Goal: Task Accomplishment & Management: Manage account settings

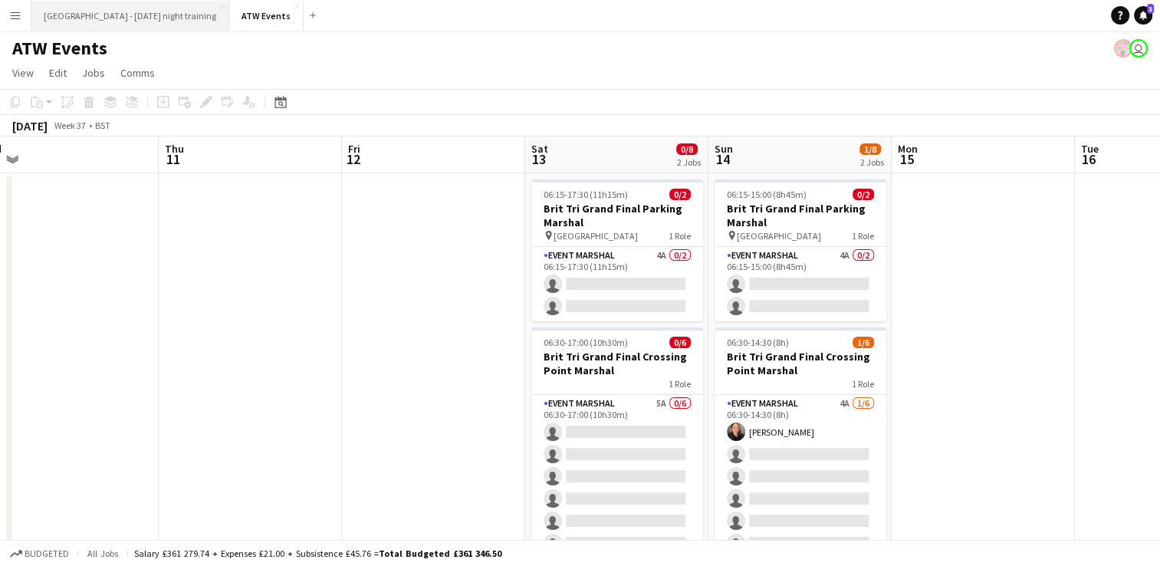
click at [132, 8] on button "[GEOGRAPHIC_DATA] - [DATE] night training Close" at bounding box center [130, 16] width 198 height 30
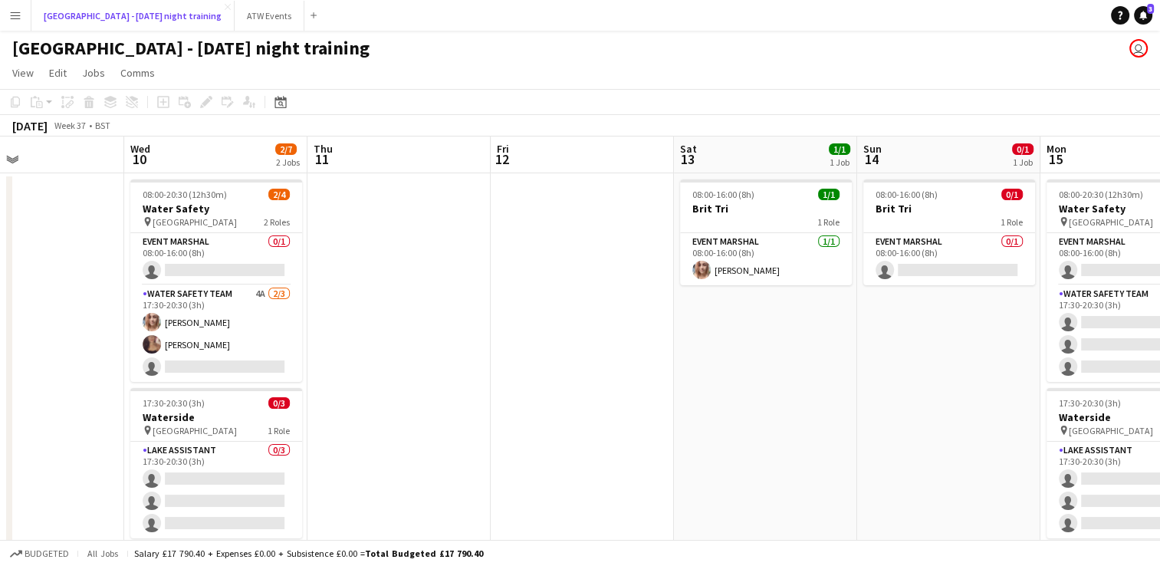
scroll to position [0, 426]
click at [955, 271] on app-card-role "Event Marshal 0/1 08:00-16:00 (8h) single-neutral-actions" at bounding box center [949, 259] width 172 height 52
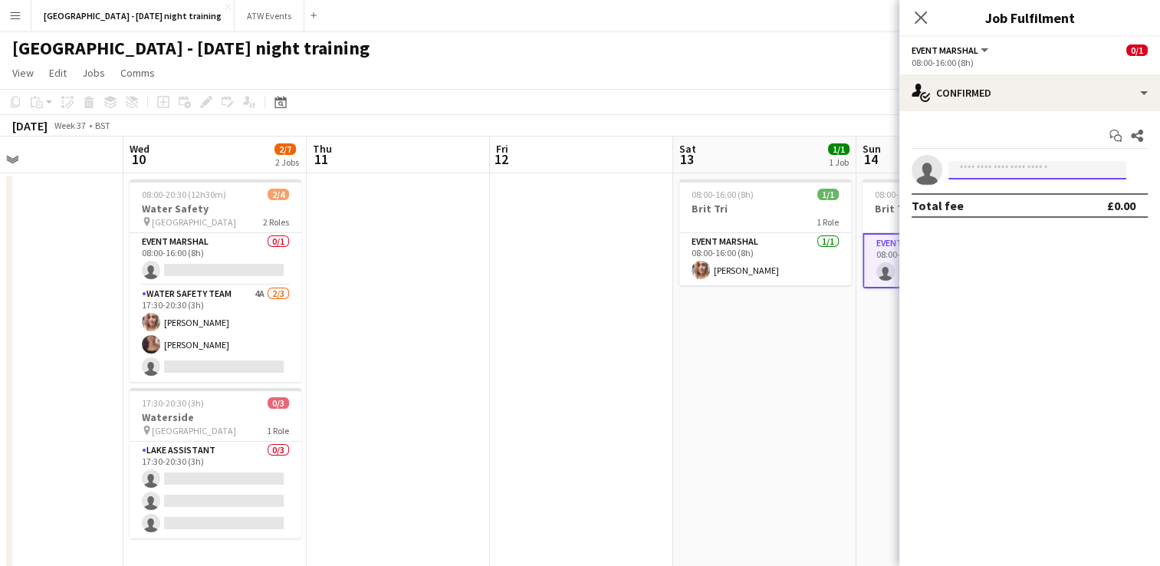
click at [1023, 166] on input at bounding box center [1037, 170] width 178 height 18
type input "*"
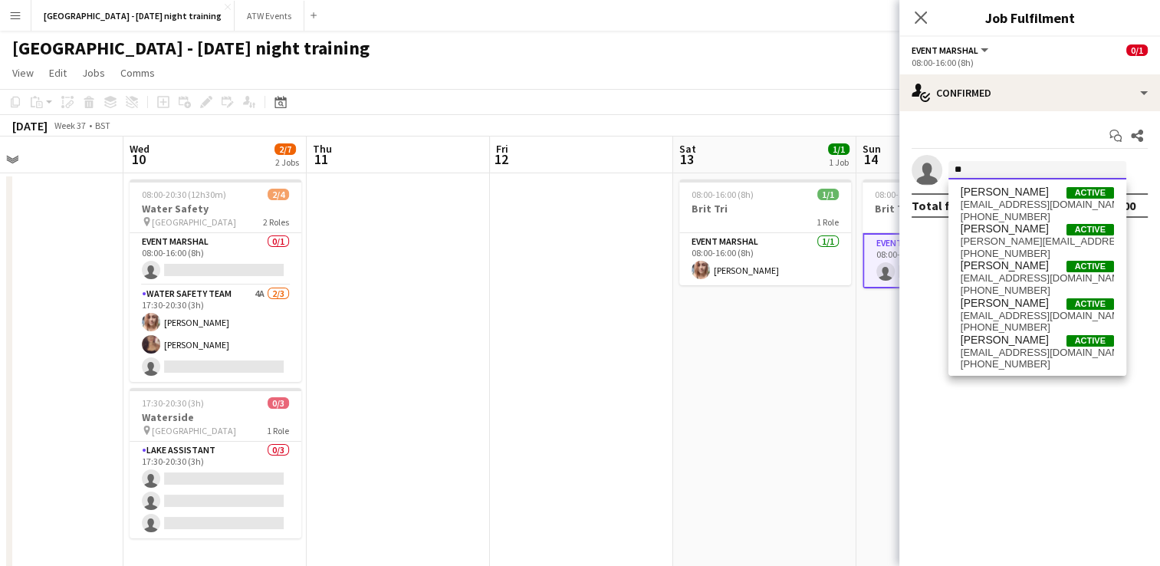
type input "*"
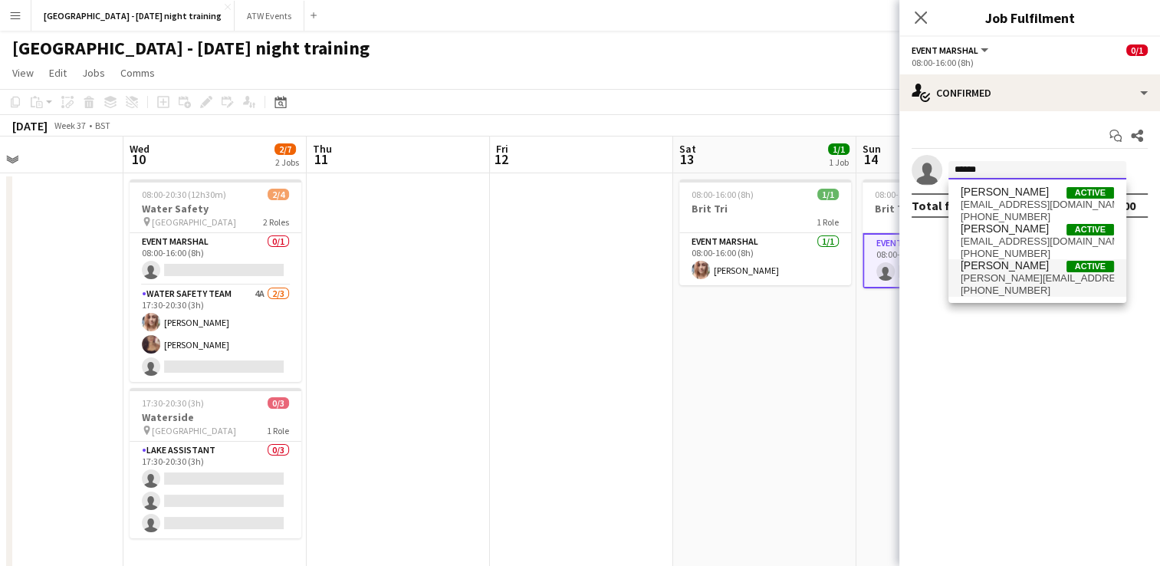
type input "******"
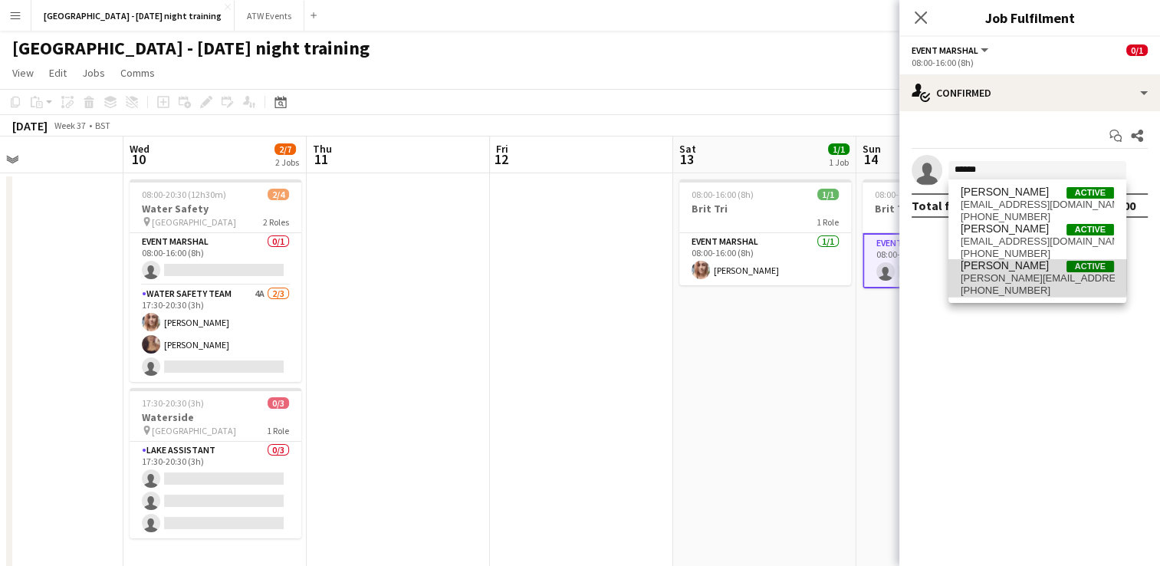
click at [1012, 272] on span "[PERSON_NAME][EMAIL_ADDRESS][DOMAIN_NAME]" at bounding box center [1037, 278] width 153 height 12
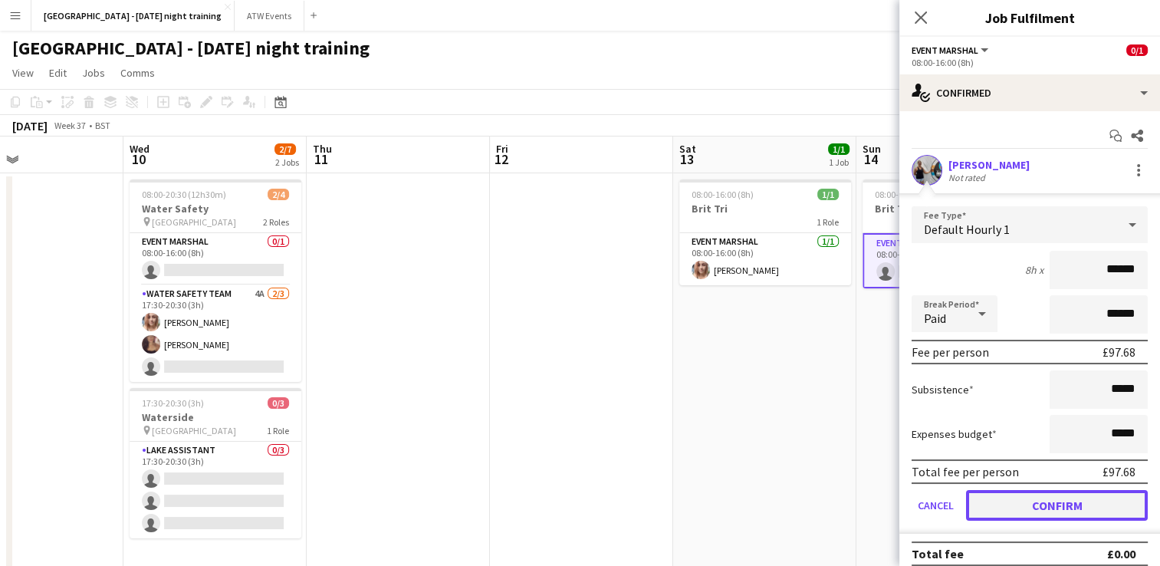
click at [1030, 501] on button "Confirm" at bounding box center [1057, 505] width 182 height 31
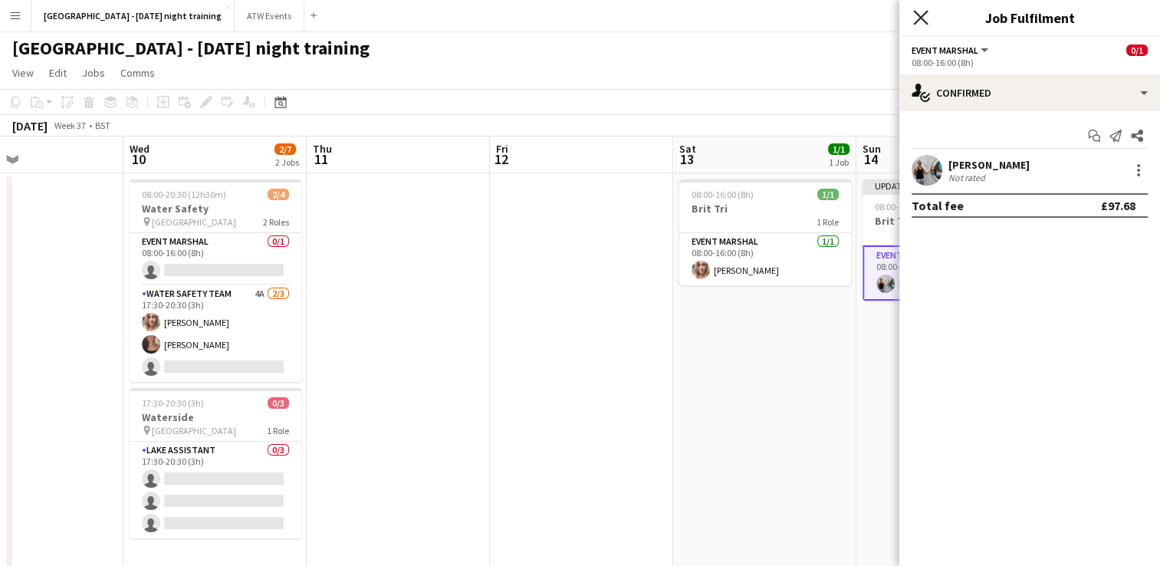
click at [922, 23] on icon "Close pop-in" at bounding box center [920, 17] width 15 height 15
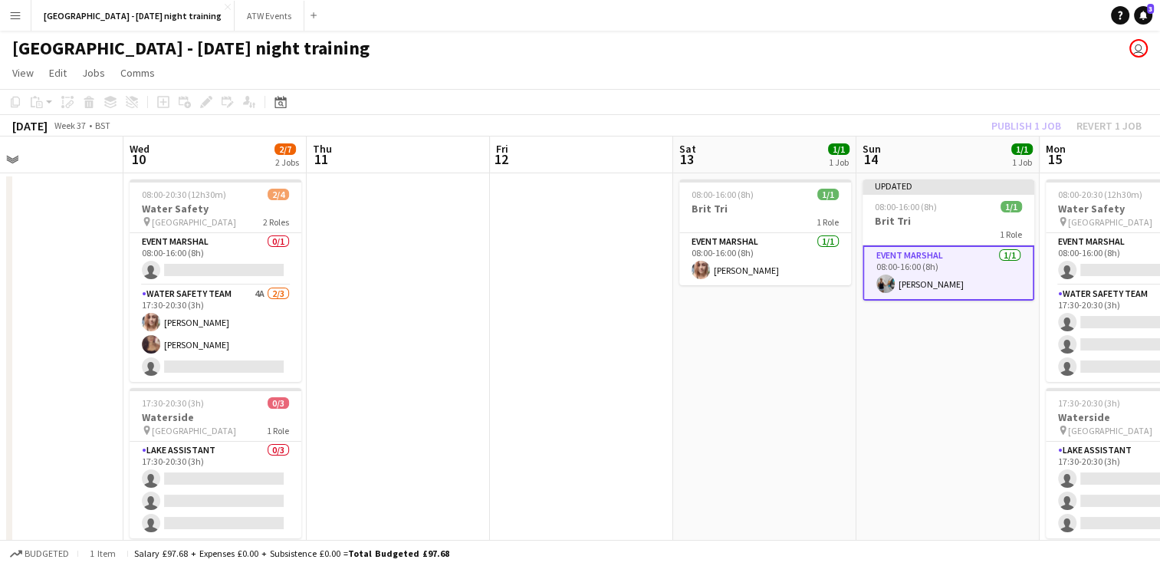
click at [524, 354] on app-date-cell at bounding box center [581, 451] width 183 height 556
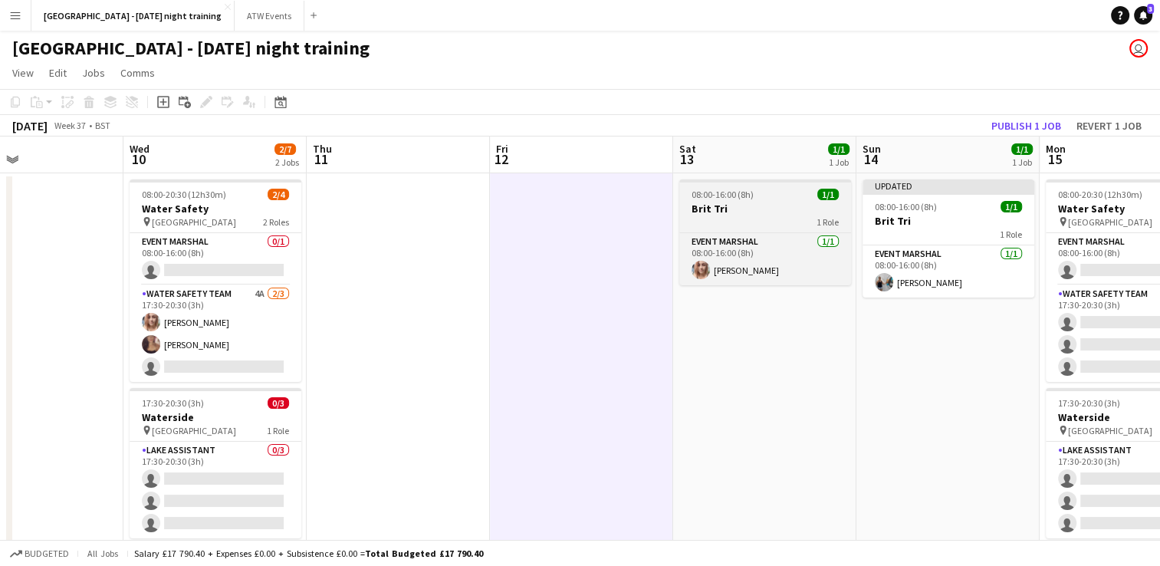
drag, startPoint x: 582, startPoint y: 282, endPoint x: 776, endPoint y: 201, distance: 210.3
click at [776, 201] on app-job-card "08:00-16:00 (8h) 1/1 Brit Tri 1 Role Event Marshal [DATE] 08:00-16:00 (8h) [PER…" at bounding box center [765, 232] width 172 height 106
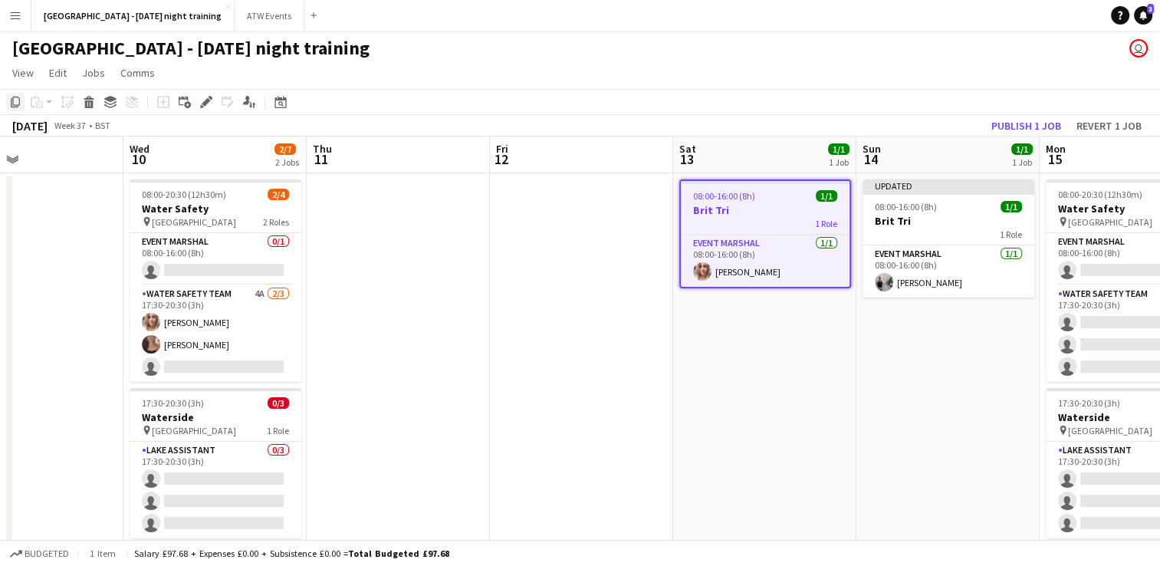
click at [14, 100] on icon "Copy" at bounding box center [15, 102] width 12 height 12
click at [18, 97] on icon "Copy" at bounding box center [15, 102] width 12 height 12
click at [545, 157] on app-board-header-date "Fri 12" at bounding box center [581, 154] width 183 height 37
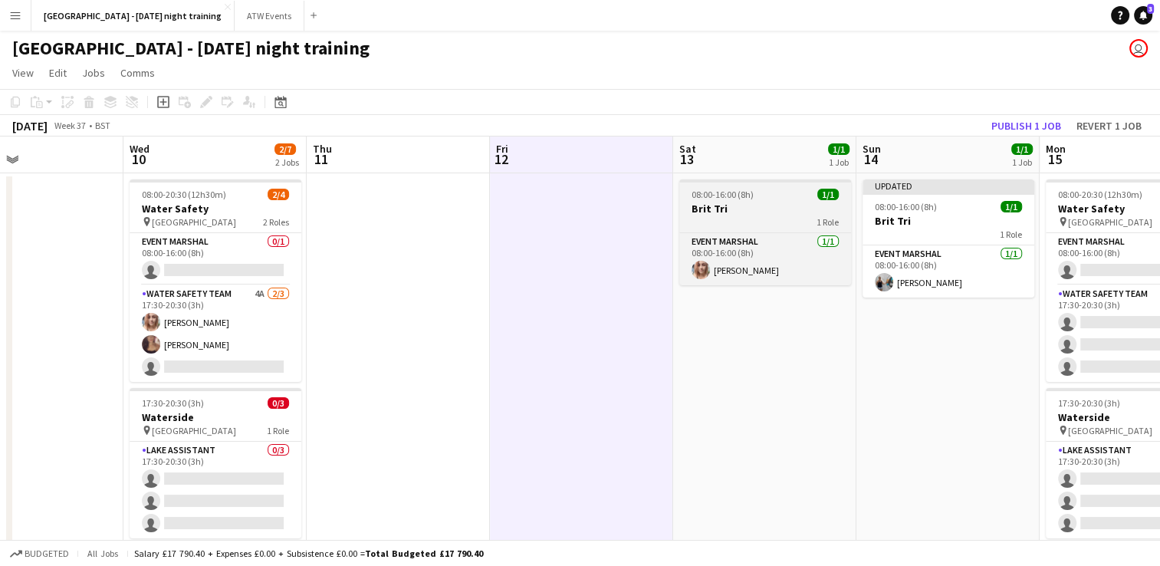
click at [708, 224] on div "1 Role" at bounding box center [765, 221] width 172 height 12
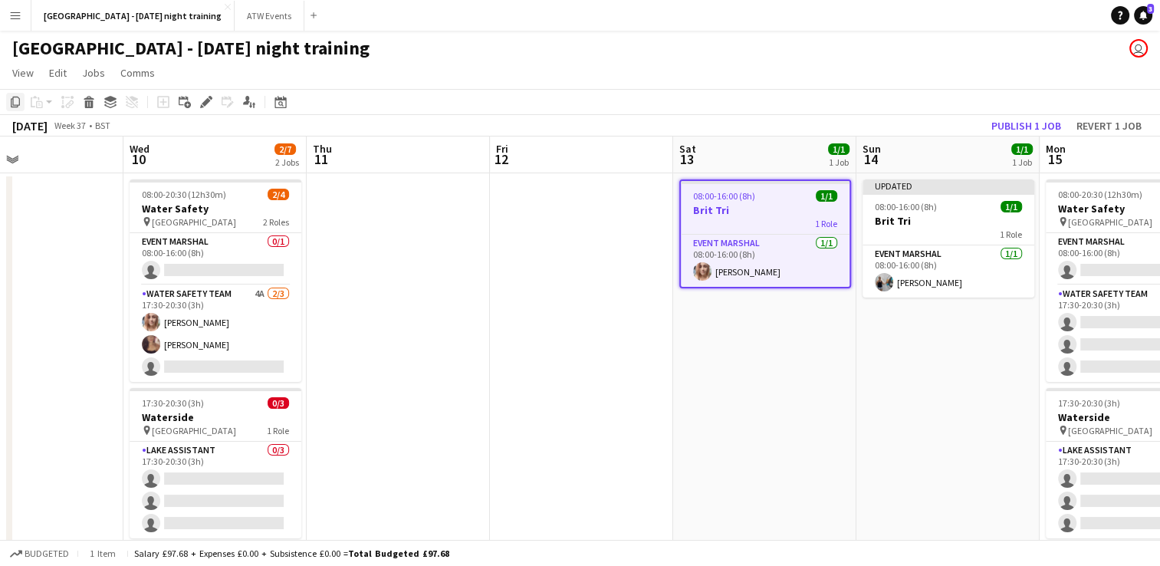
click at [21, 100] on icon "Copy" at bounding box center [15, 102] width 12 height 12
click at [618, 222] on app-date-cell at bounding box center [581, 451] width 183 height 556
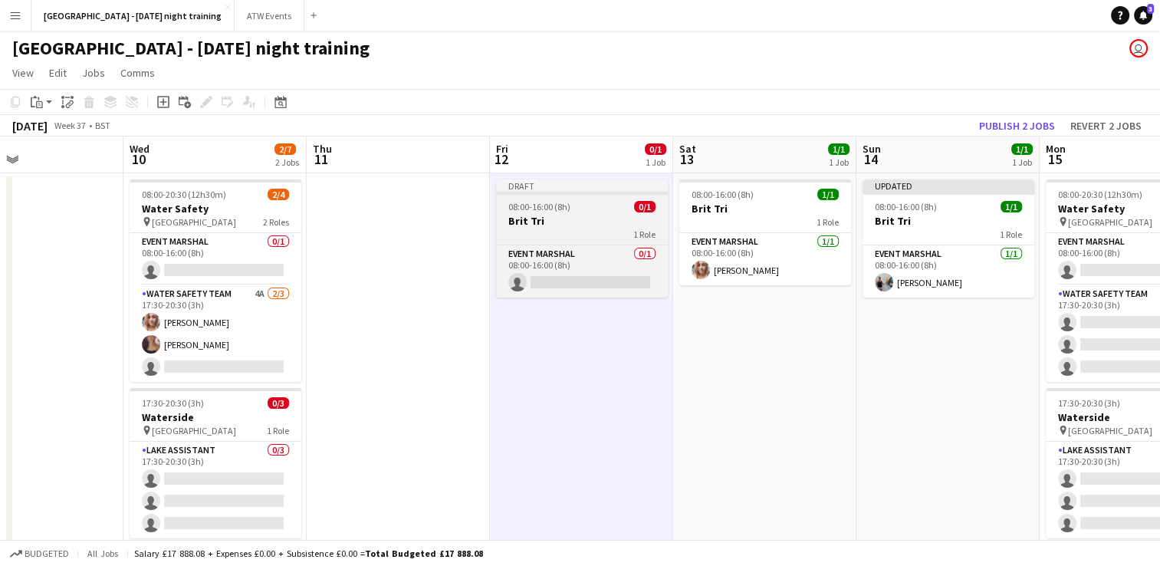
click at [590, 213] on app-job-card "Draft 08:00-16:00 (8h) 0/1 Brit Tri 1 Role Event Marshal 0/1 08:00-16:00 (8h) s…" at bounding box center [582, 238] width 172 height 118
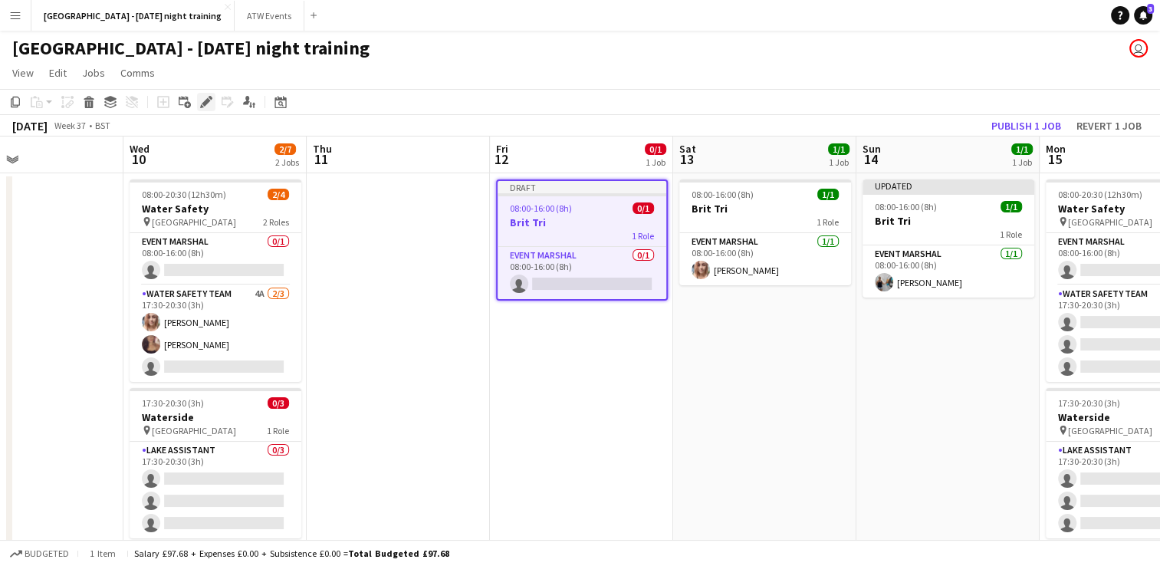
click at [204, 104] on icon at bounding box center [206, 102] width 8 height 8
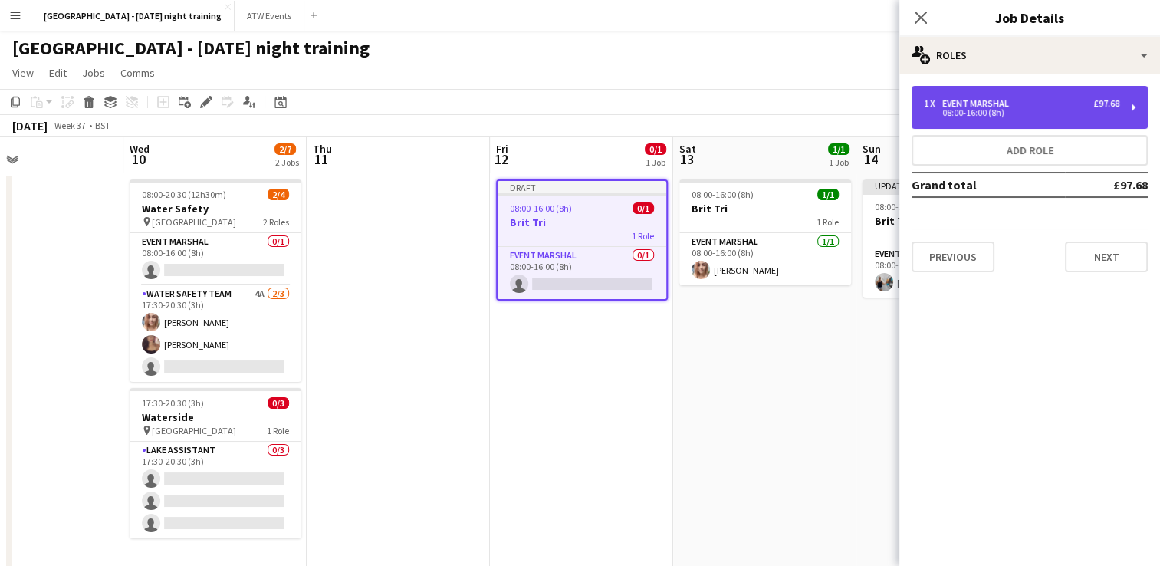
click at [974, 101] on div "Event Marshal" at bounding box center [978, 103] width 73 height 11
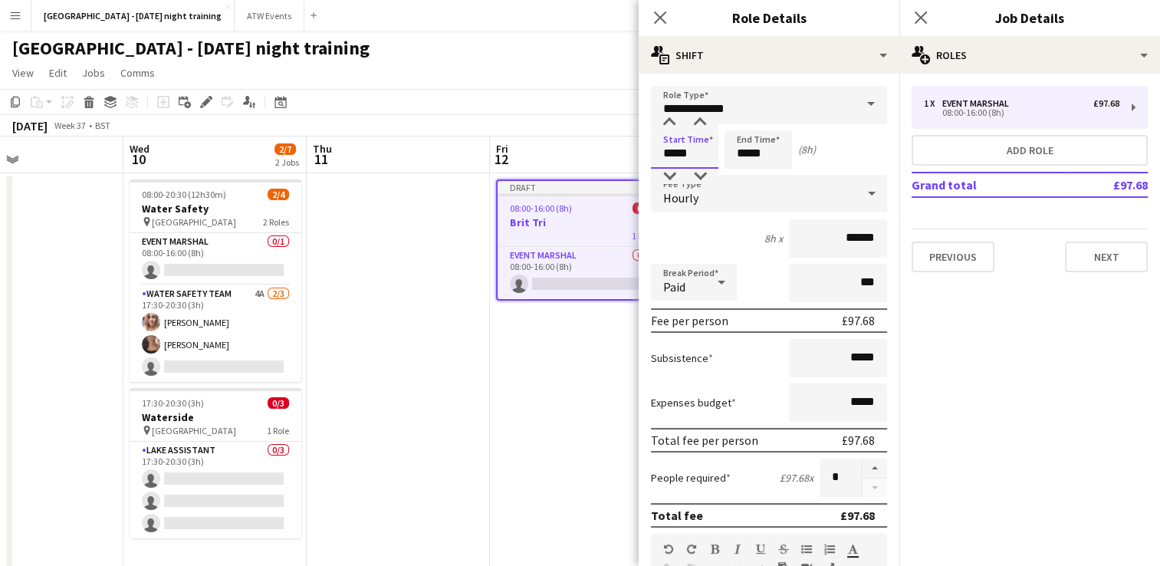
click at [668, 162] on input "*****" at bounding box center [684, 149] width 67 height 38
click at [668, 124] on div at bounding box center [669, 122] width 31 height 15
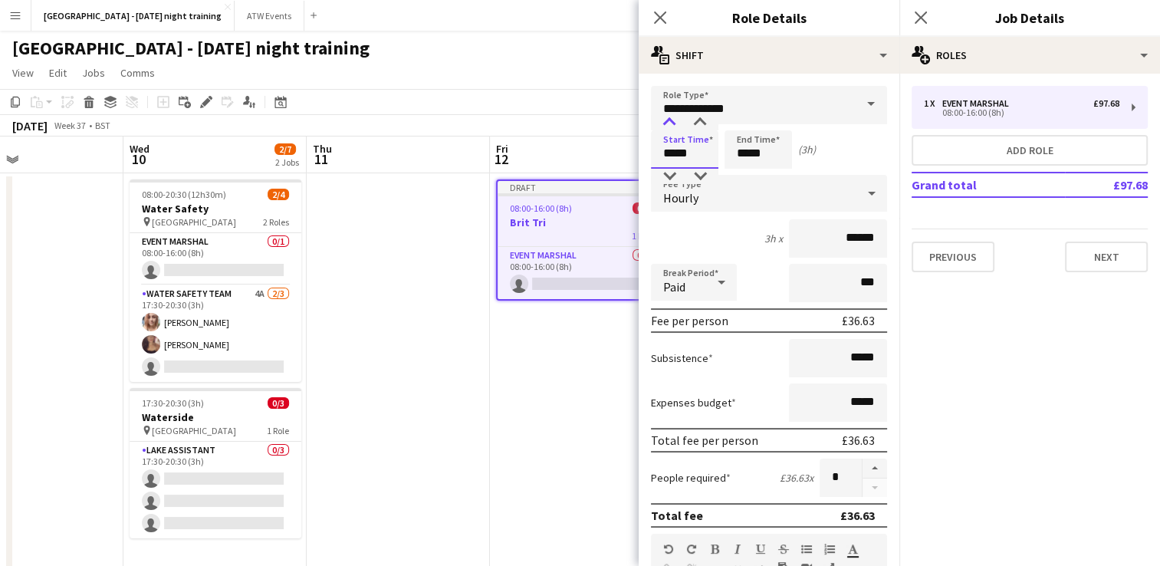
click at [668, 124] on div at bounding box center [669, 122] width 31 height 15
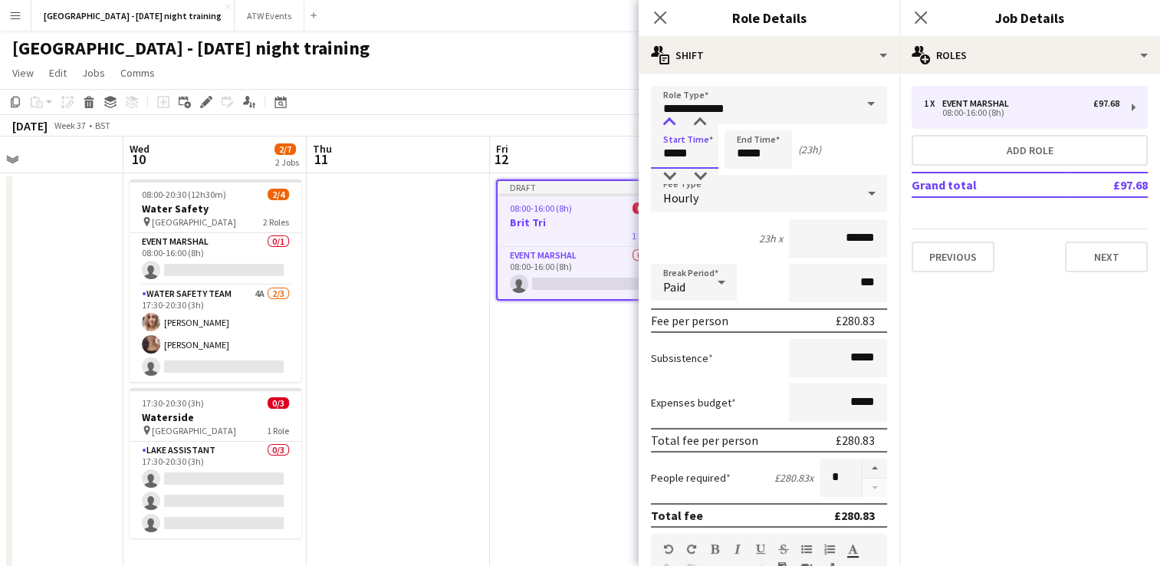
type input "*****"
click at [668, 124] on div at bounding box center [669, 122] width 31 height 15
click at [754, 150] on input "*****" at bounding box center [758, 149] width 67 height 38
click at [741, 115] on div at bounding box center [743, 122] width 31 height 15
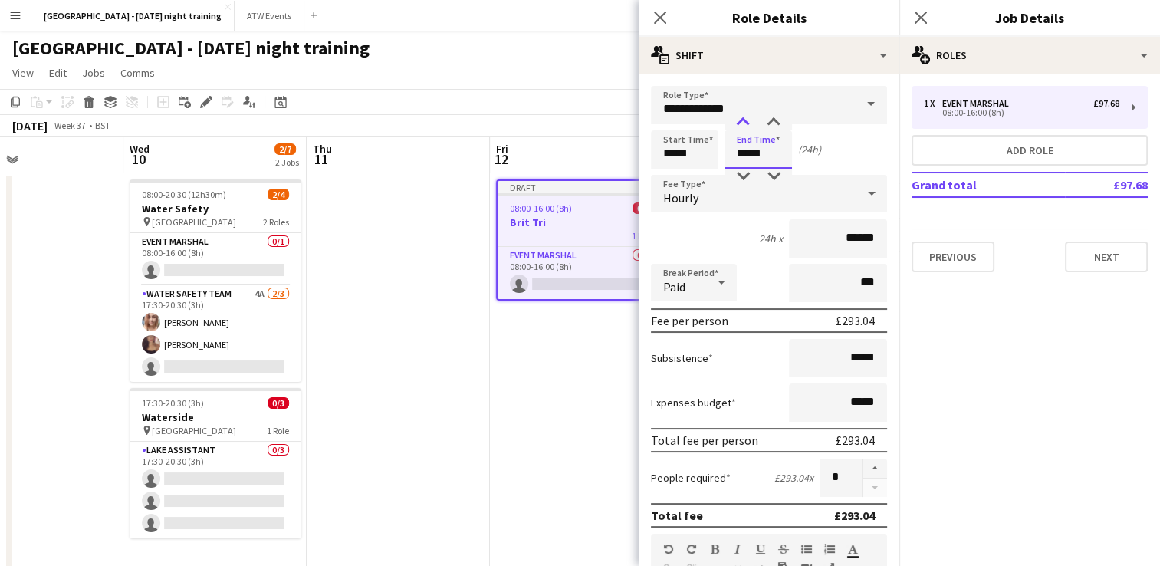
click at [741, 115] on div at bounding box center [743, 122] width 31 height 15
click at [775, 123] on div at bounding box center [773, 122] width 31 height 15
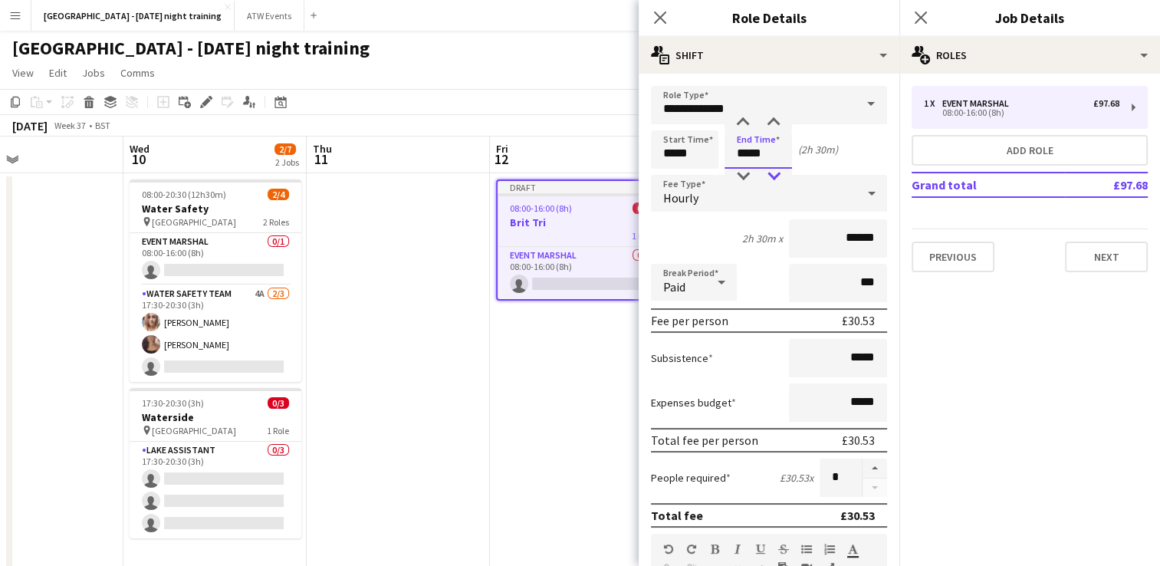
click at [772, 173] on div at bounding box center [773, 176] width 31 height 15
click at [771, 116] on div at bounding box center [773, 122] width 31 height 15
type input "*****"
click at [742, 120] on div at bounding box center [743, 122] width 31 height 15
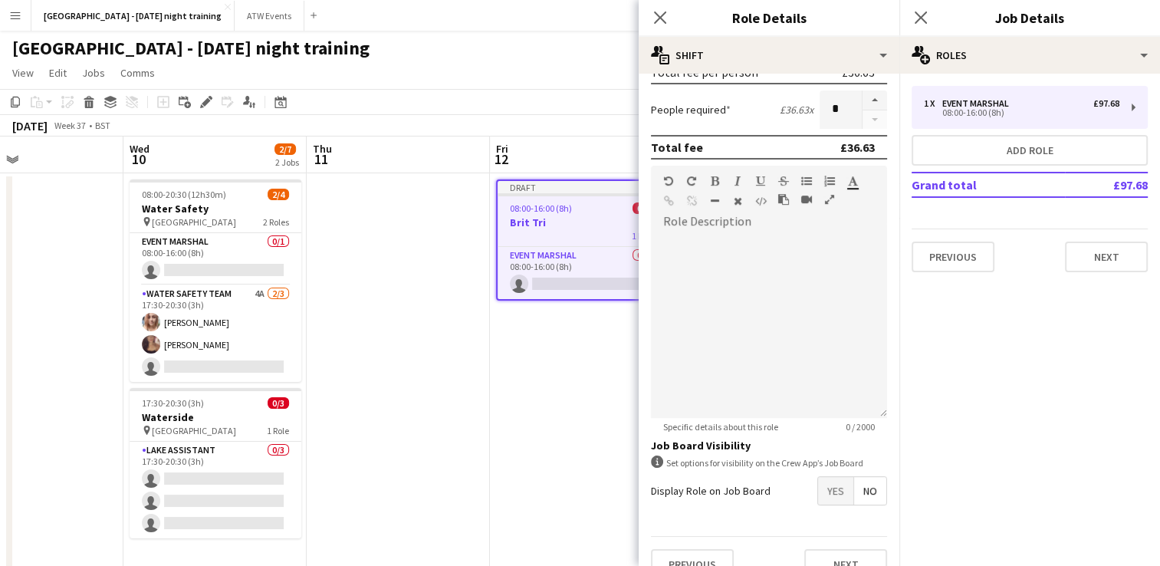
scroll to position [390, 0]
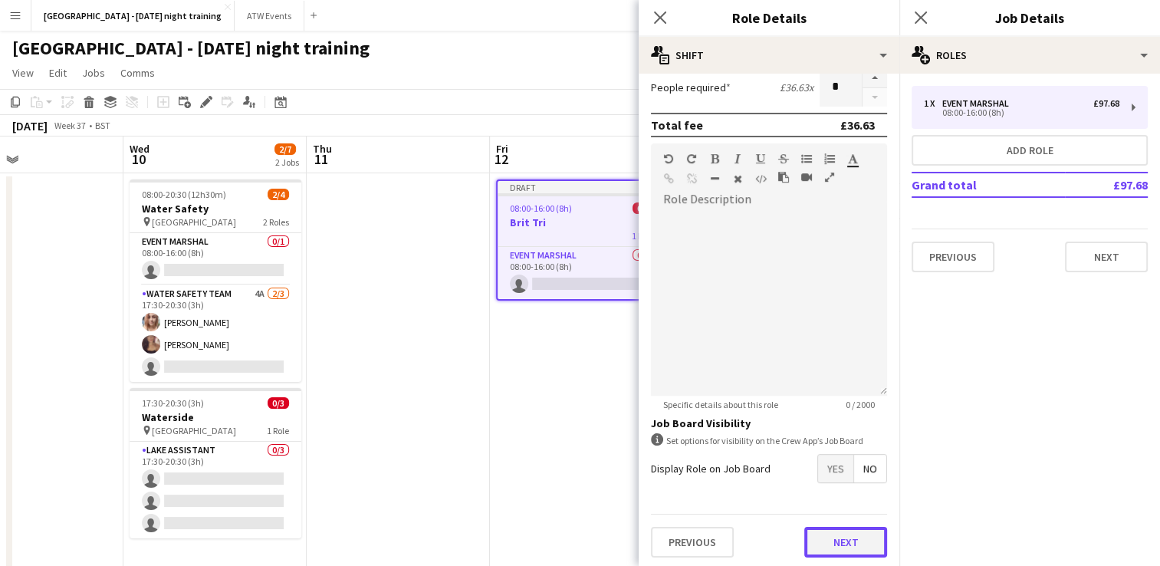
click at [831, 539] on button "Next" at bounding box center [845, 542] width 83 height 31
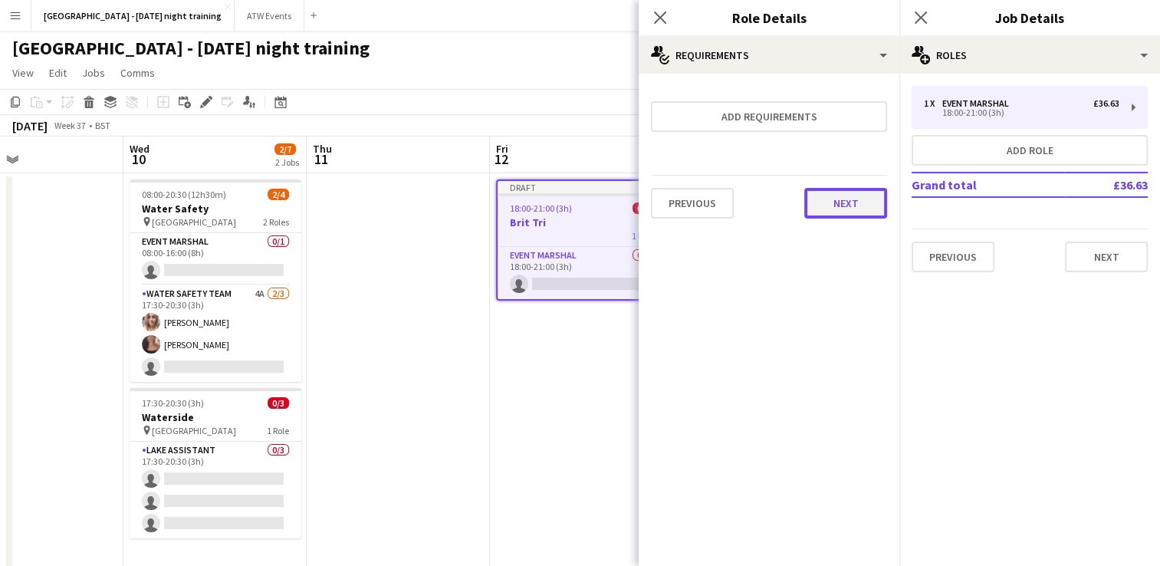
click at [849, 199] on button "Next" at bounding box center [845, 203] width 83 height 31
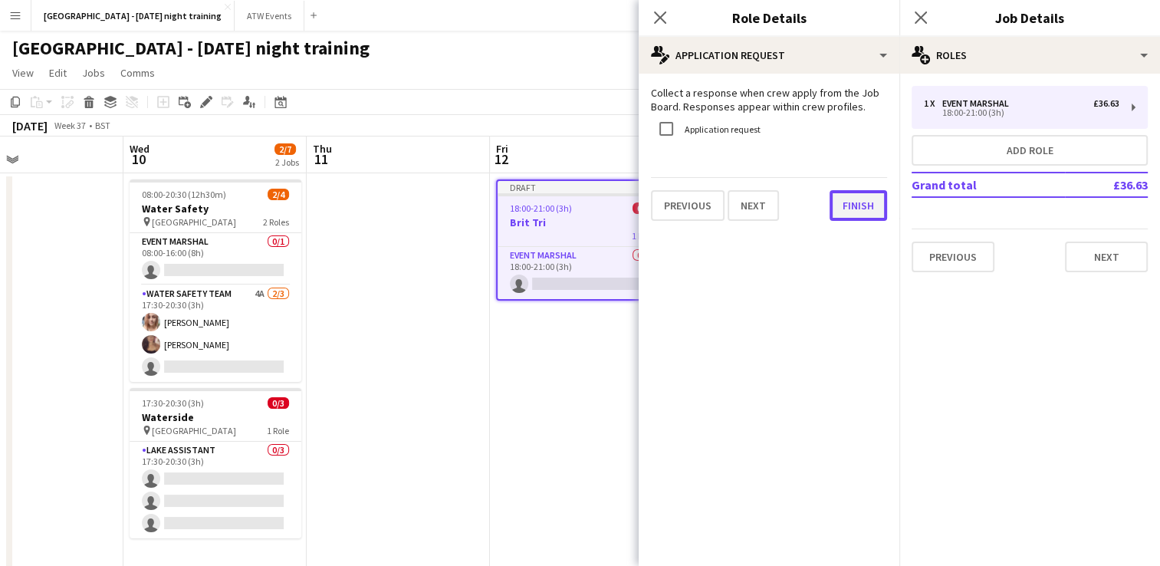
click at [843, 215] on button "Finish" at bounding box center [859, 205] width 58 height 31
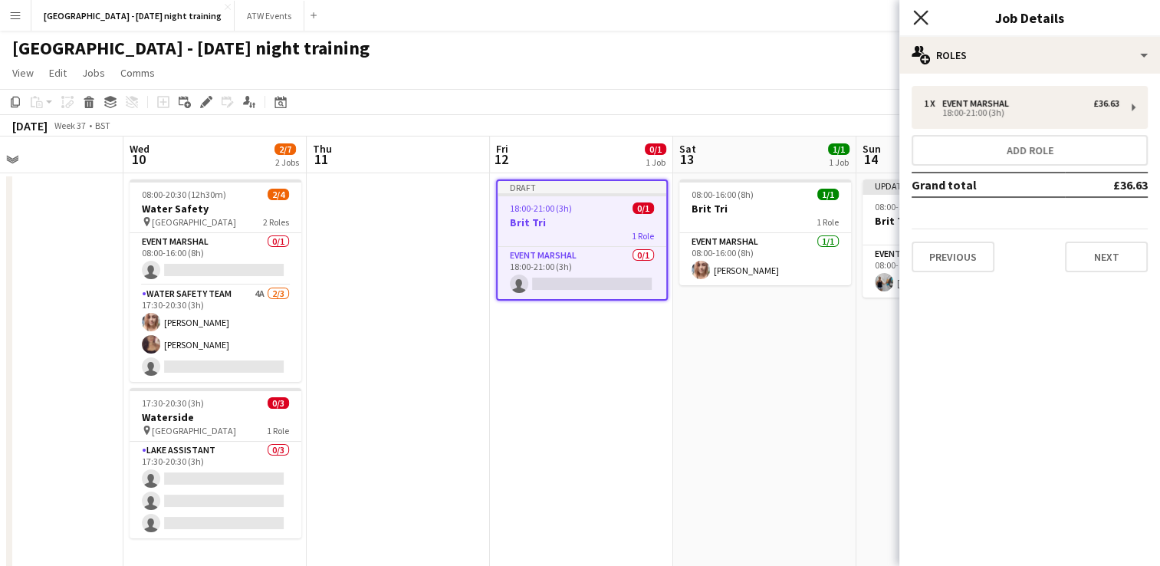
click at [925, 13] on icon at bounding box center [920, 17] width 15 height 15
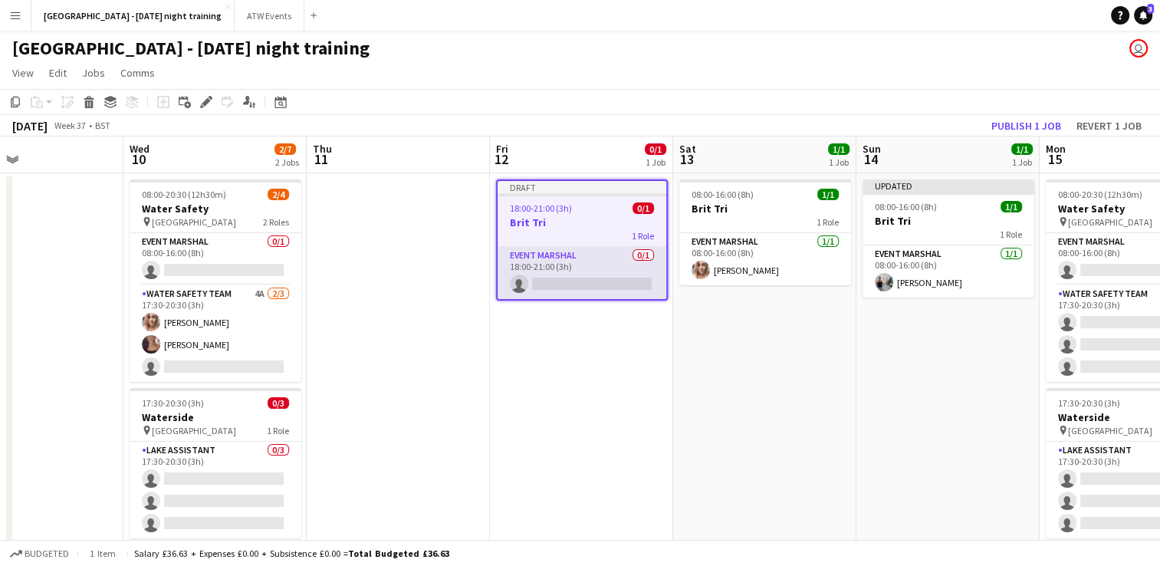
click at [596, 268] on app-card-role "Event Marshal 0/1 18:00-21:00 (3h) single-neutral-actions" at bounding box center [582, 273] width 169 height 52
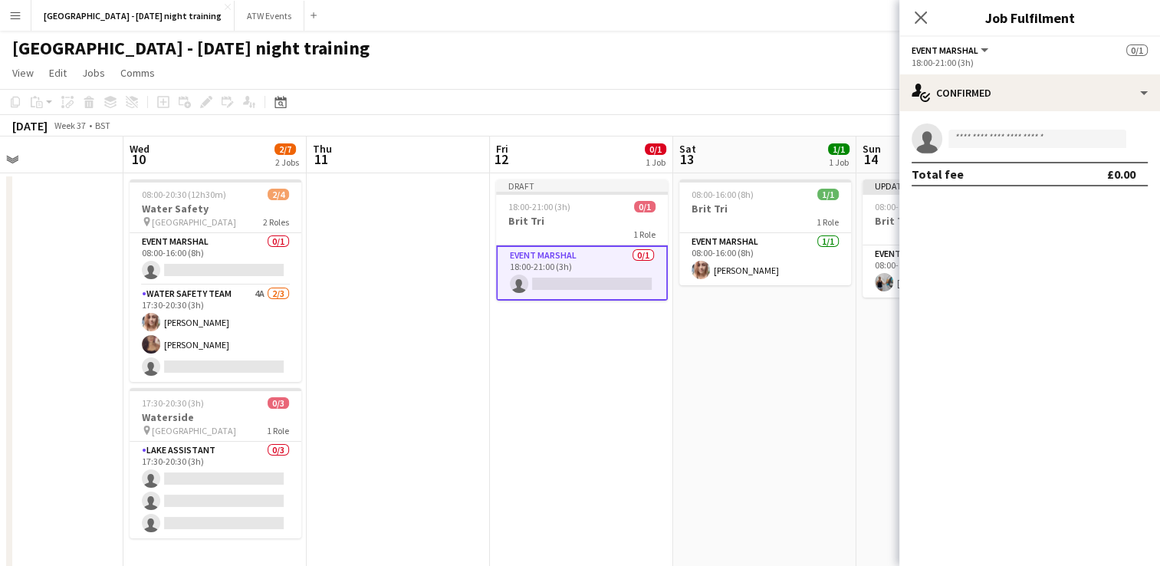
click at [1025, 123] on div "single-neutral-actions Total fee £0.00" at bounding box center [1029, 154] width 261 height 87
click at [1015, 135] on input at bounding box center [1037, 139] width 178 height 18
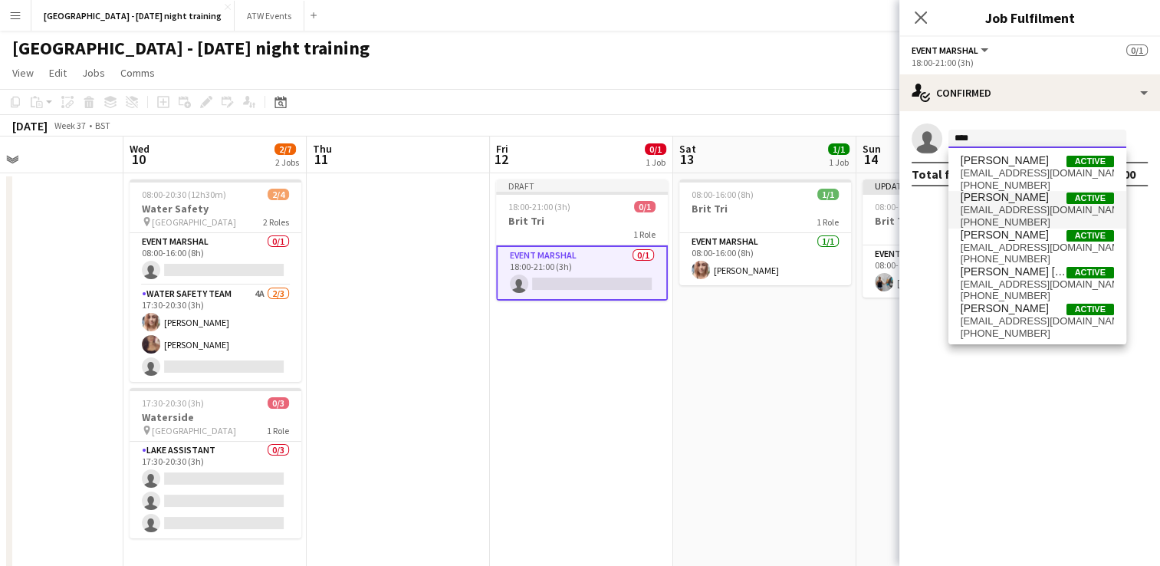
type input "****"
click at [1023, 194] on span "[PERSON_NAME]" at bounding box center [1005, 197] width 88 height 13
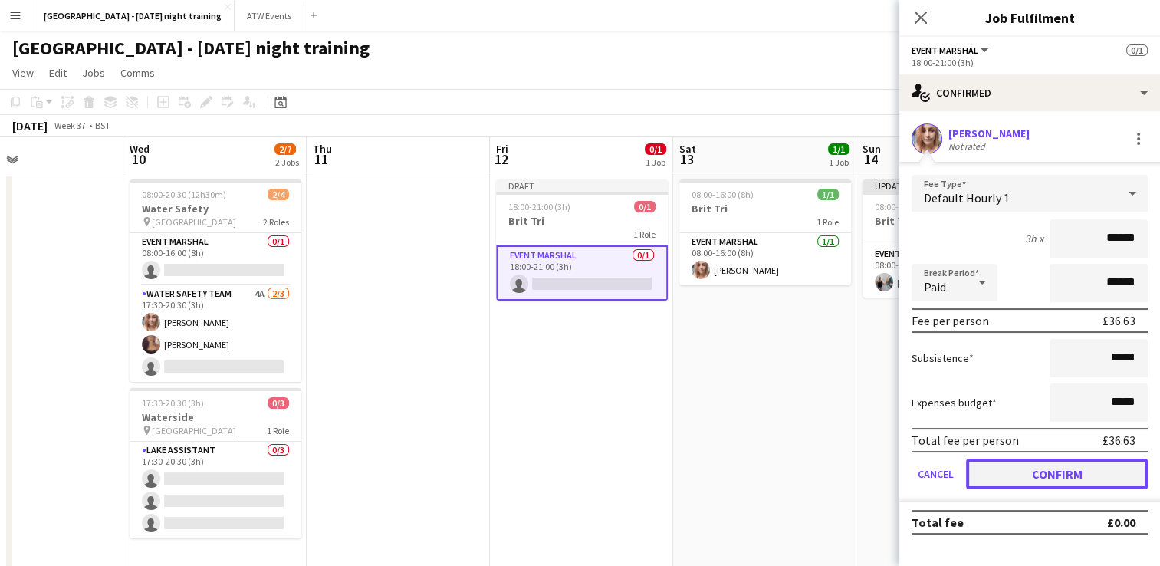
click at [1096, 475] on button "Confirm" at bounding box center [1057, 473] width 182 height 31
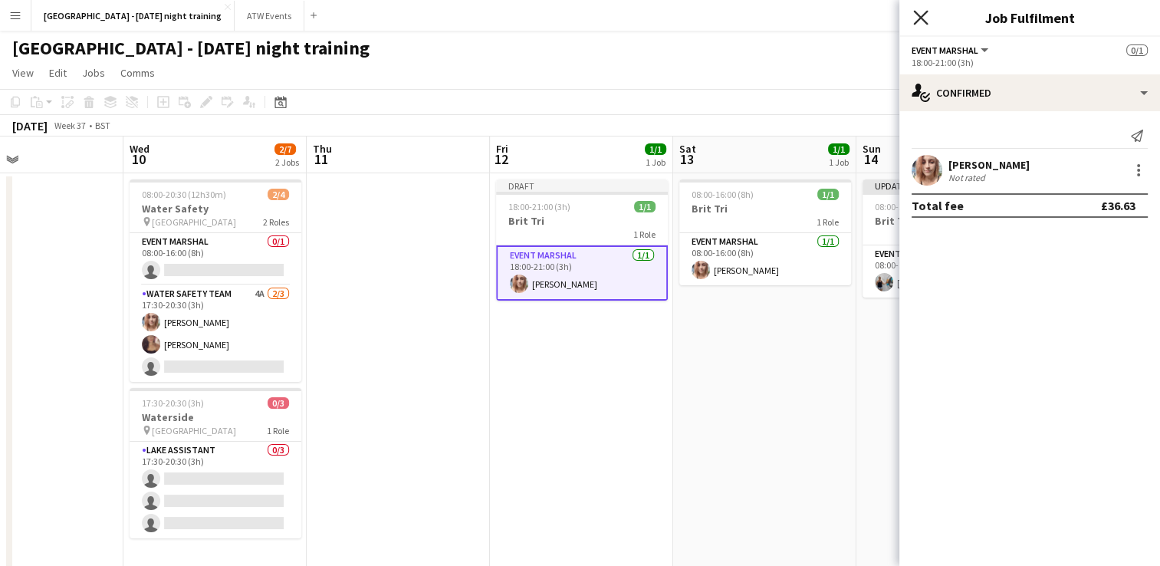
click at [917, 18] on icon "Close pop-in" at bounding box center [920, 17] width 15 height 15
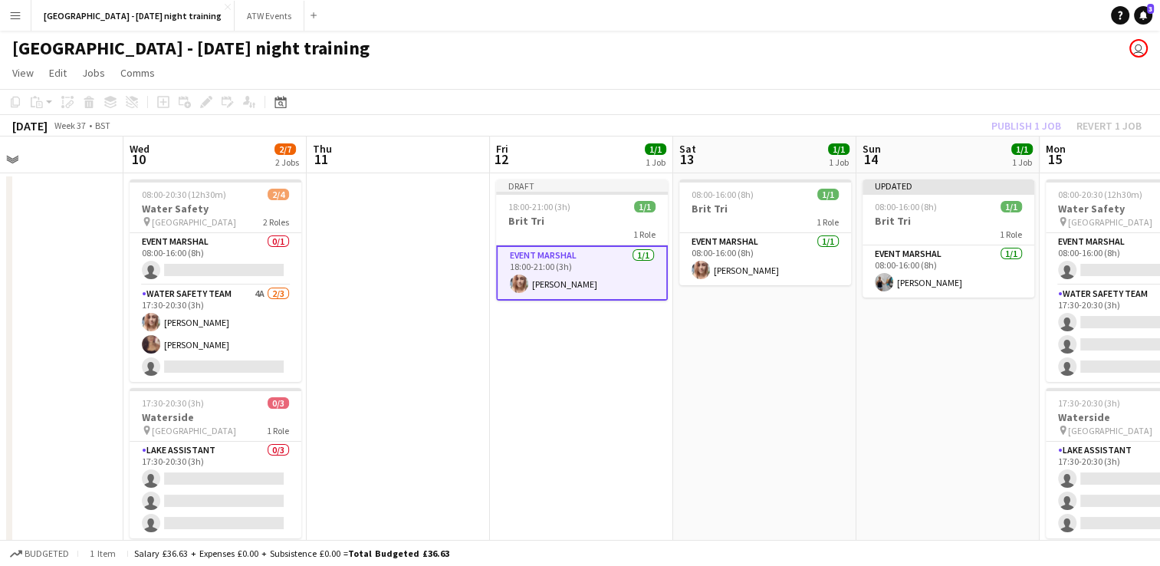
click at [1007, 124] on div "Publish 1 job Revert 1 job" at bounding box center [1066, 126] width 187 height 20
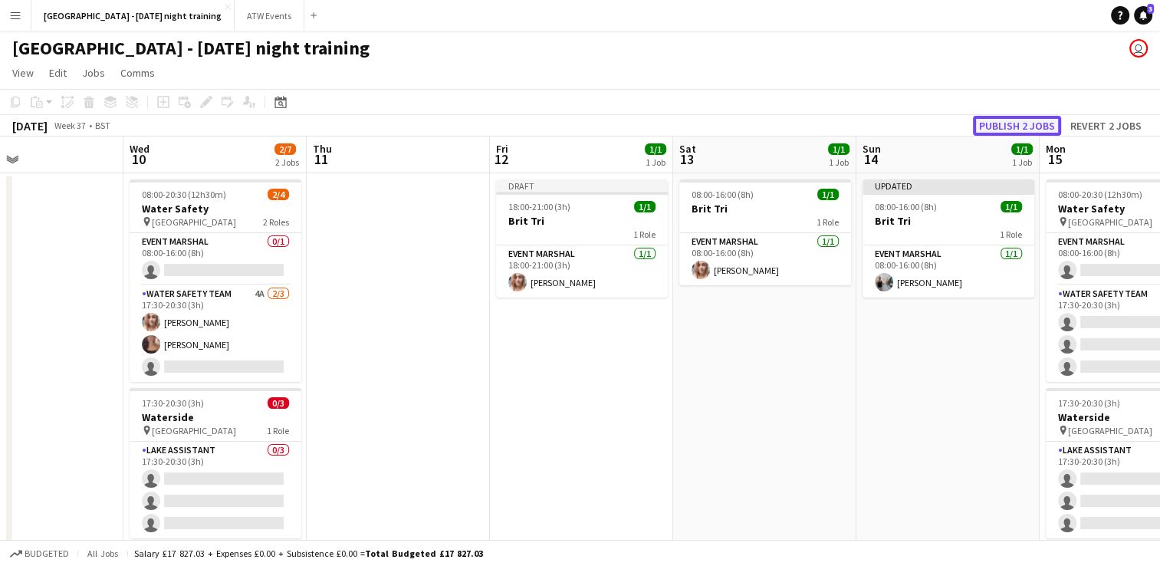
click at [1007, 124] on button "Publish 2 jobs" at bounding box center [1017, 126] width 88 height 20
